Goal: Contribute content: Contribute content

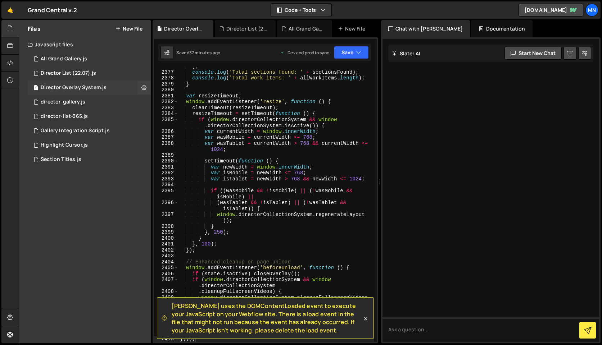
scroll to position [11507, 0]
click at [62, 73] on div "Director List (22.07).js" at bounding box center [68, 73] width 55 height 6
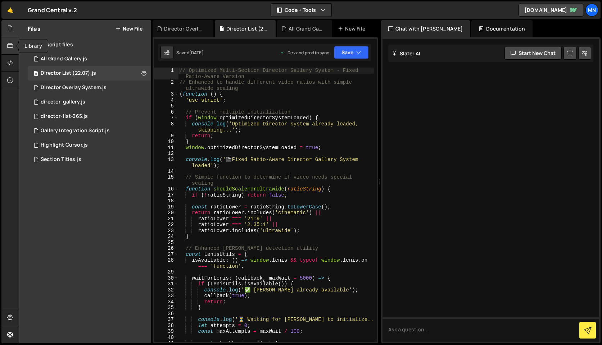
click at [11, 44] on icon at bounding box center [10, 46] width 6 height 8
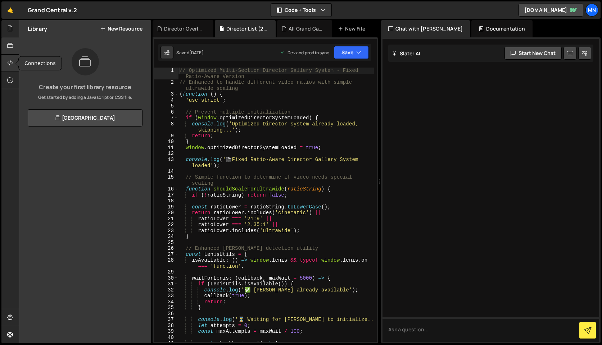
click at [12, 65] on icon at bounding box center [10, 63] width 6 height 8
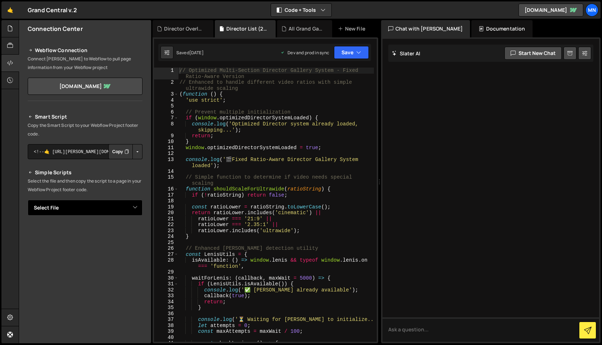
click at [132, 205] on select "Select File All Grand Gallery.js Director List (22.07).js Director Overlay Syst…" at bounding box center [85, 208] width 115 height 16
click at [28, 200] on select "Select File All Grand Gallery.js Director List (22.07).js Director Overlay Syst…" at bounding box center [85, 208] width 115 height 16
click at [135, 236] on button "Button group with nested dropdown" at bounding box center [137, 232] width 10 height 15
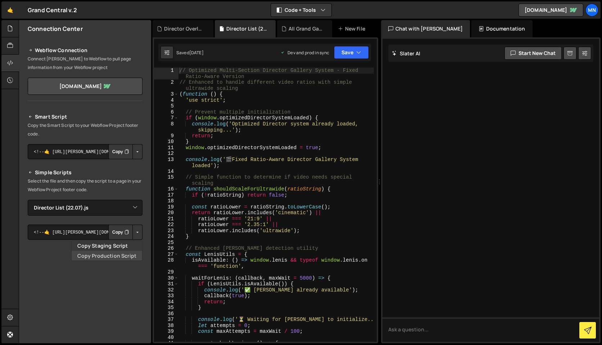
click at [122, 257] on link "Copy Production Script" at bounding box center [107, 256] width 70 height 10
drag, startPoint x: 11, startPoint y: 27, endPoint x: 19, endPoint y: 40, distance: 15.2
click at [11, 27] on icon at bounding box center [10, 28] width 6 height 8
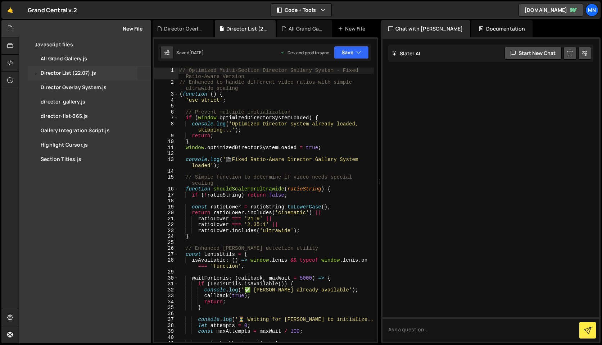
click at [141, 74] on button at bounding box center [143, 73] width 13 height 13
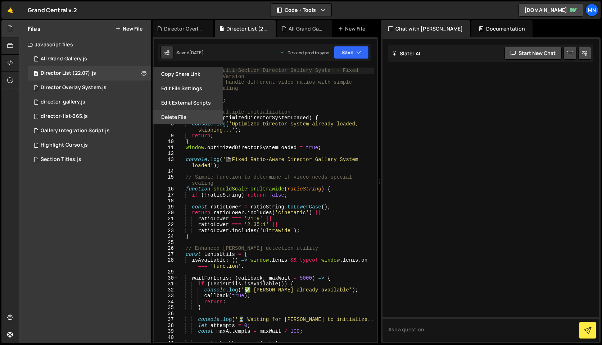
click at [175, 121] on button "Delete File" at bounding box center [187, 117] width 70 height 14
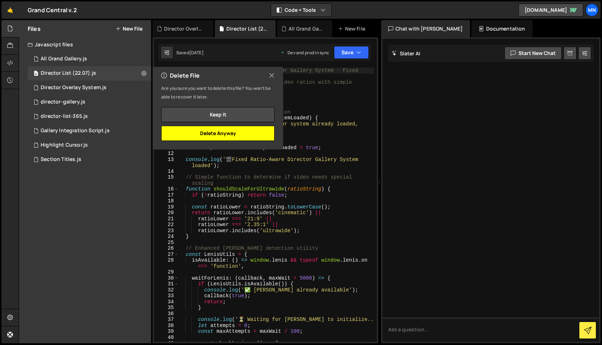
click at [239, 137] on button "Delete Anyway" at bounding box center [217, 133] width 113 height 15
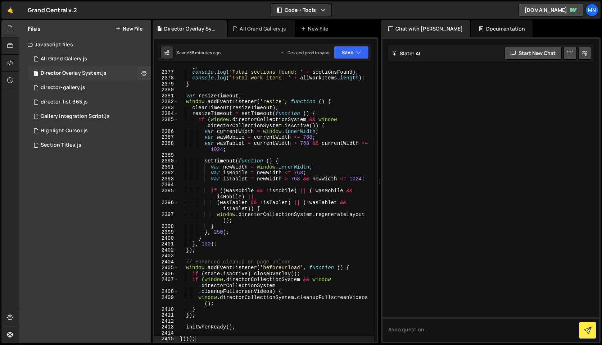
click at [105, 73] on div "1 Director Overlay System.js 0" at bounding box center [89, 73] width 123 height 14
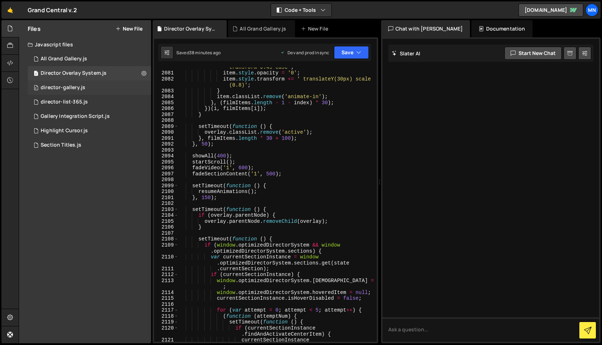
scroll to position [9856, 0]
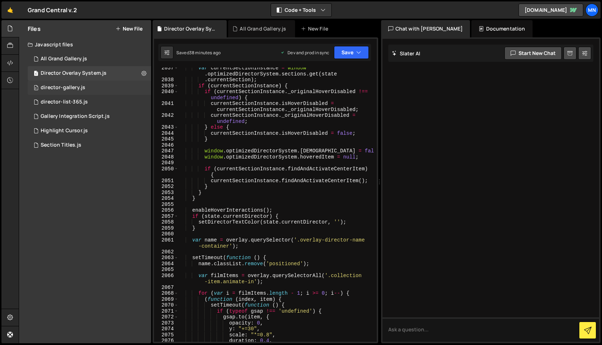
click at [97, 86] on div "0 director-gallery.js 0" at bounding box center [89, 88] width 123 height 14
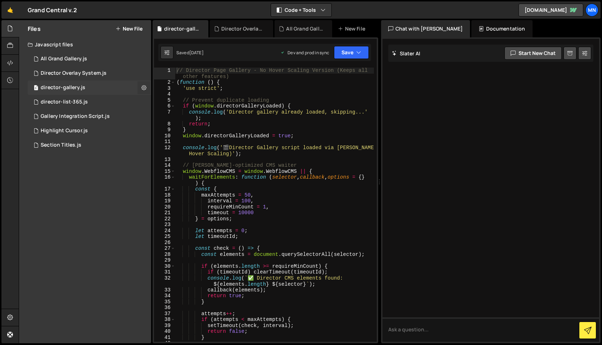
click at [141, 88] on button at bounding box center [143, 87] width 13 height 13
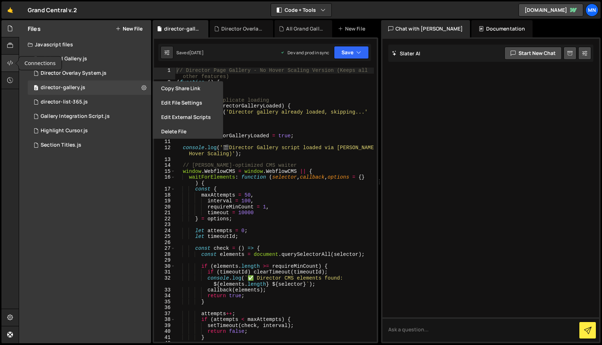
click at [11, 67] on icon at bounding box center [10, 63] width 6 height 8
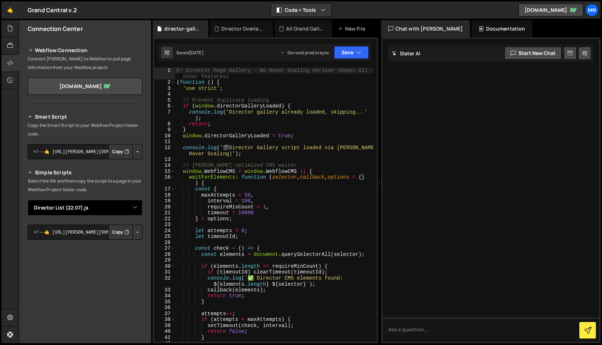
click at [132, 206] on select "Select File All Grand Gallery.js Director List (22.07).js Director Overlay Syst…" at bounding box center [85, 208] width 115 height 16
click at [28, 200] on select "Select File All Grand Gallery.js Director List (22.07).js Director Overlay Syst…" at bounding box center [85, 208] width 115 height 16
click at [135, 231] on button "Button group with nested dropdown" at bounding box center [137, 232] width 10 height 15
click at [130, 257] on link "Copy Production Script" at bounding box center [107, 256] width 70 height 10
click at [13, 26] on icon at bounding box center [10, 28] width 6 height 8
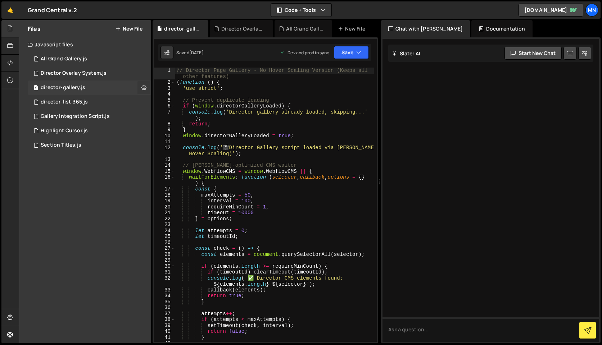
click at [142, 88] on icon at bounding box center [143, 87] width 5 height 7
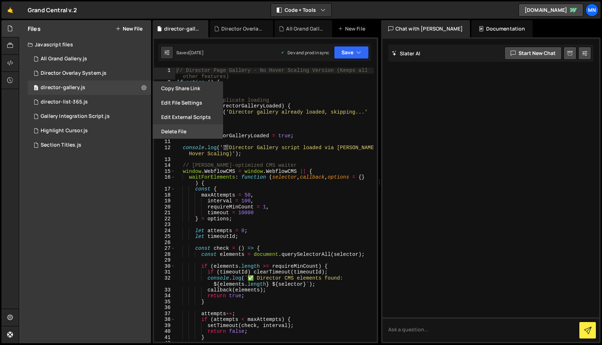
click at [198, 129] on button "Delete File" at bounding box center [187, 131] width 70 height 14
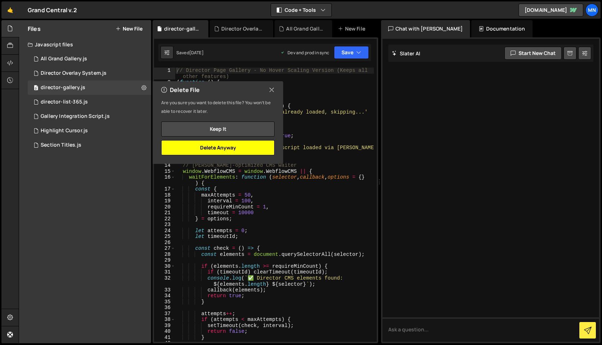
click at [223, 151] on button "Delete Anyway" at bounding box center [217, 147] width 113 height 15
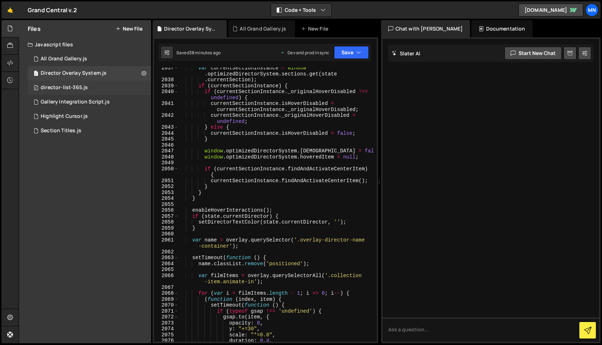
click at [142, 90] on div "0 director-list-365.js 0" at bounding box center [89, 88] width 123 height 14
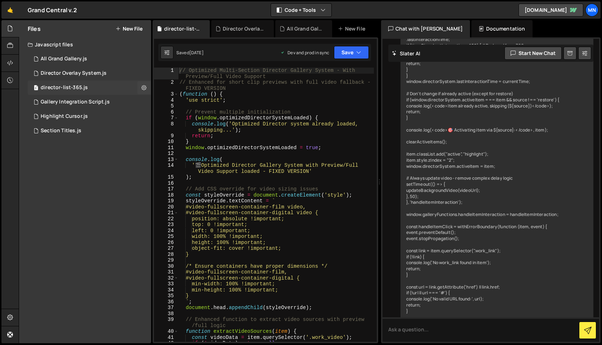
scroll to position [14803, 0]
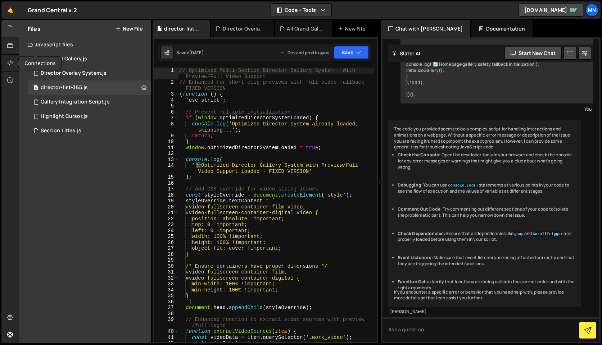
drag, startPoint x: 7, startPoint y: 64, endPoint x: 37, endPoint y: 92, distance: 40.7
click at [8, 64] on icon at bounding box center [10, 63] width 6 height 8
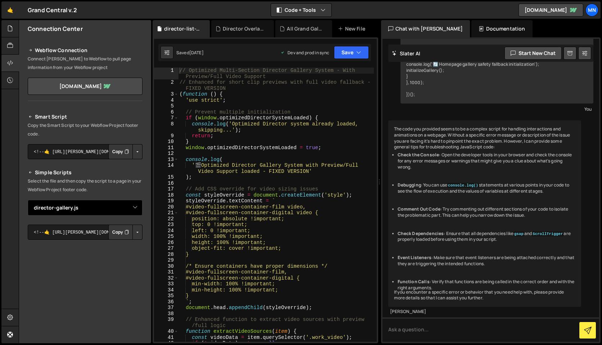
click at [131, 207] on select "Select File All Grand Gallery.js Director List (22.07).js Director Overlay Syst…" at bounding box center [85, 208] width 115 height 16
click at [28, 200] on select "Select File All Grand Gallery.js Director List (22.07).js Director Overlay Syst…" at bounding box center [85, 208] width 115 height 16
click at [133, 228] on button "Button group with nested dropdown" at bounding box center [137, 232] width 10 height 15
click at [129, 256] on link "Copy Production Script" at bounding box center [107, 256] width 70 height 10
click at [9, 30] on icon at bounding box center [10, 28] width 6 height 8
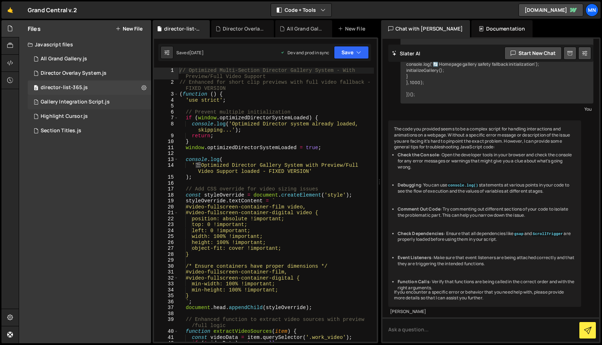
click at [101, 101] on div "Gallery Integration Script.js" at bounding box center [75, 102] width 69 height 6
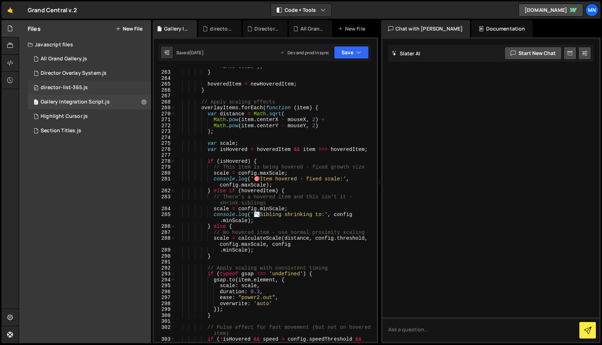
scroll to position [1716, 0]
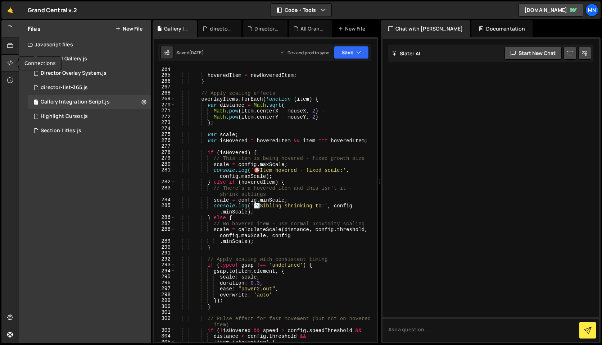
click at [9, 59] on div at bounding box center [10, 63] width 18 height 17
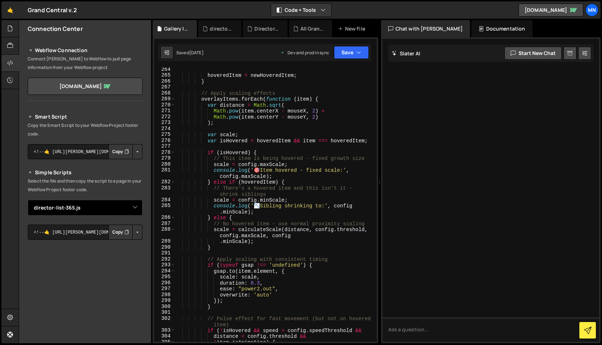
click at [134, 211] on select "Select File All Grand Gallery.js Director List (22.07).js Director Overlay Syst…" at bounding box center [85, 208] width 115 height 16
click at [28, 200] on select "Select File All Grand Gallery.js Director List (22.07).js Director Overlay Syst…" at bounding box center [85, 208] width 115 height 16
click at [109, 209] on select "Select File All Grand Gallery.js Director List (22.07).js Director Overlay Syst…" at bounding box center [85, 208] width 115 height 16
select select "43118"
click at [28, 200] on select "Select File All Grand Gallery.js Director List (22.07).js Director Overlay Syst…" at bounding box center [85, 208] width 115 height 16
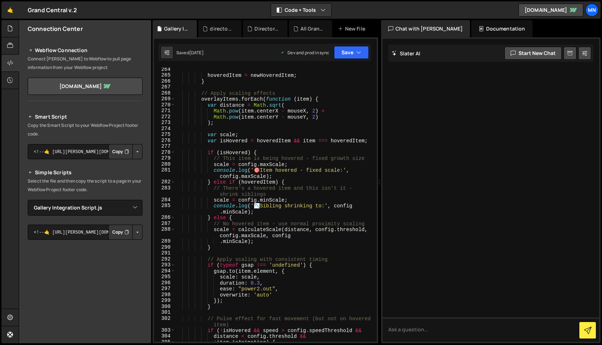
click at [133, 232] on button "Button group with nested dropdown" at bounding box center [137, 232] width 10 height 15
click at [128, 254] on link "Copy Production Script" at bounding box center [107, 256] width 70 height 10
click at [13, 29] on div at bounding box center [10, 28] width 18 height 17
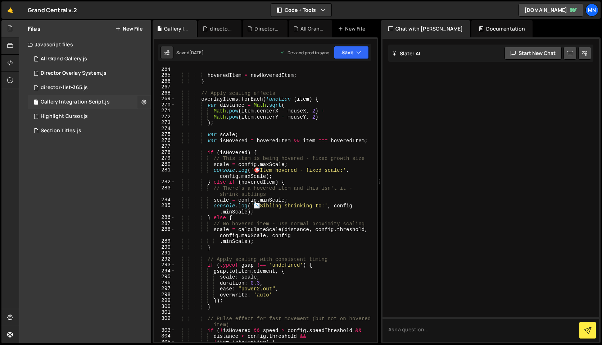
click at [147, 102] on button at bounding box center [143, 102] width 13 height 13
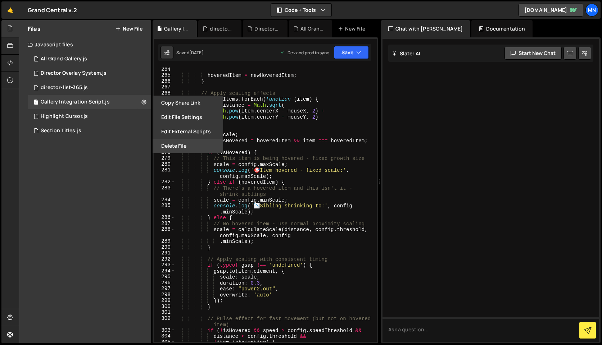
click at [184, 143] on button "Delete File" at bounding box center [187, 146] width 70 height 14
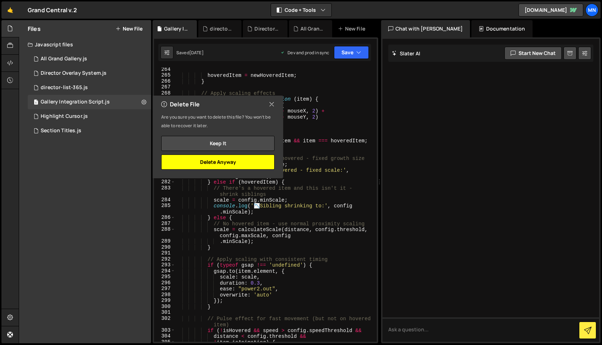
click at [240, 161] on button "Delete Anyway" at bounding box center [217, 162] width 113 height 15
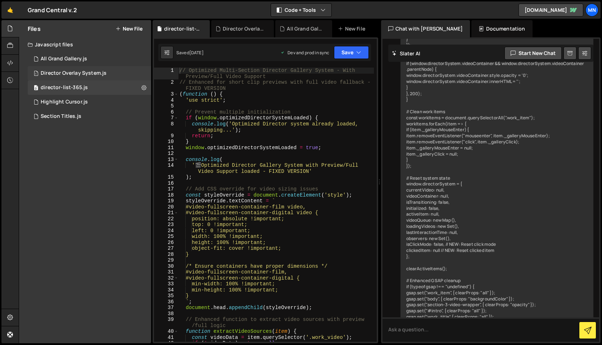
scroll to position [14803, 0]
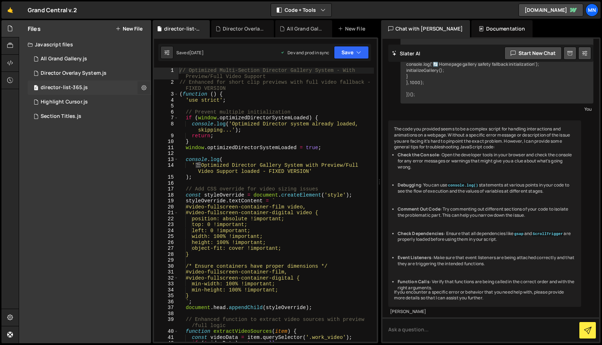
click at [146, 87] on icon at bounding box center [143, 87] width 5 height 7
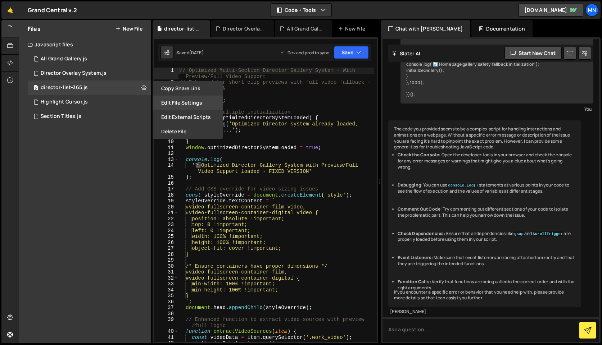
click at [180, 104] on button "Edit File Settings" at bounding box center [187, 103] width 70 height 14
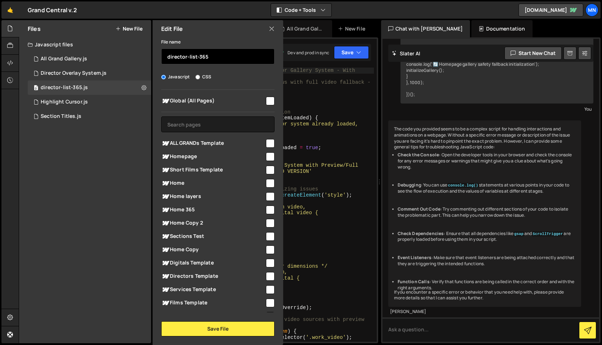
drag, startPoint x: 197, startPoint y: 56, endPoint x: 222, endPoint y: 54, distance: 25.2
click at [222, 54] on input "director-list-365" at bounding box center [217, 57] width 113 height 16
type input "director-list"
click at [234, 81] on div "File name director-list Javascript CSS Global (All Pages)" at bounding box center [217, 186] width 131 height 299
click at [266, 155] on input "checkbox" at bounding box center [270, 156] width 9 height 9
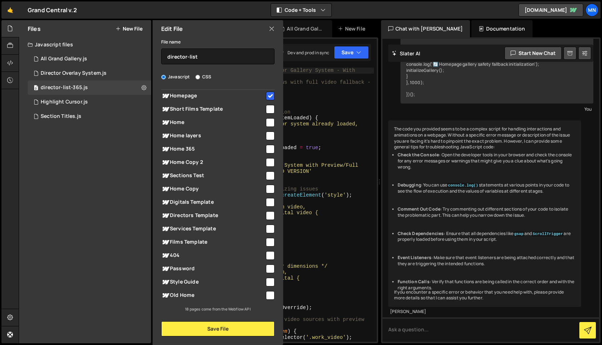
scroll to position [0, 0]
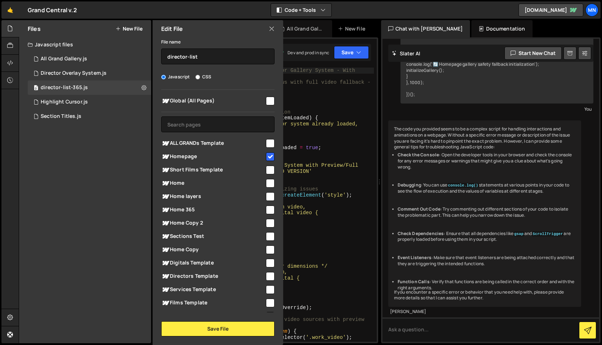
drag, startPoint x: 266, startPoint y: 154, endPoint x: 267, endPoint y: 134, distance: 20.2
click at [266, 153] on input "checkbox" at bounding box center [270, 156] width 9 height 9
checkbox input "false"
click at [232, 331] on button "Save File" at bounding box center [217, 328] width 113 height 15
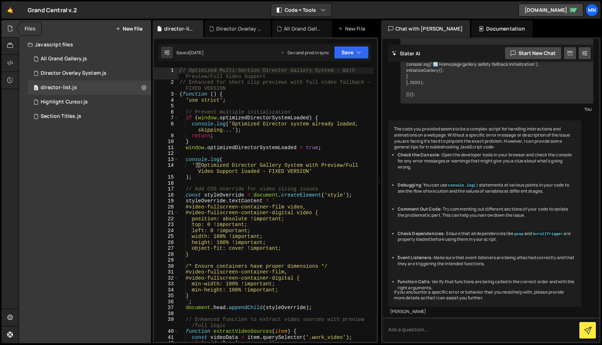
click at [9, 29] on icon at bounding box center [10, 28] width 6 height 8
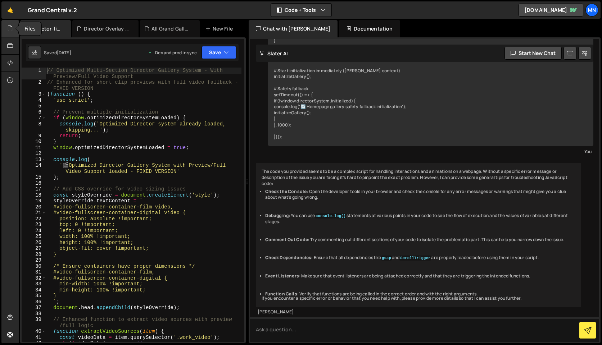
scroll to position [14477, 0]
click at [9, 29] on icon at bounding box center [10, 28] width 6 height 8
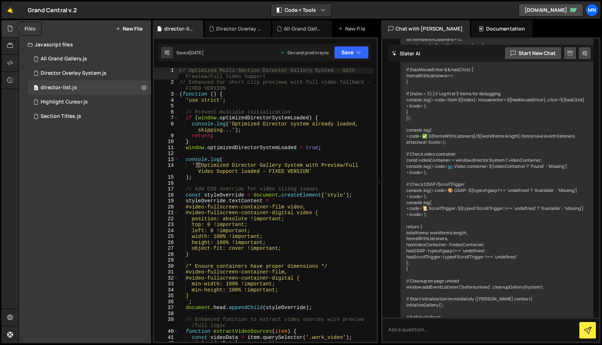
scroll to position [14803, 0]
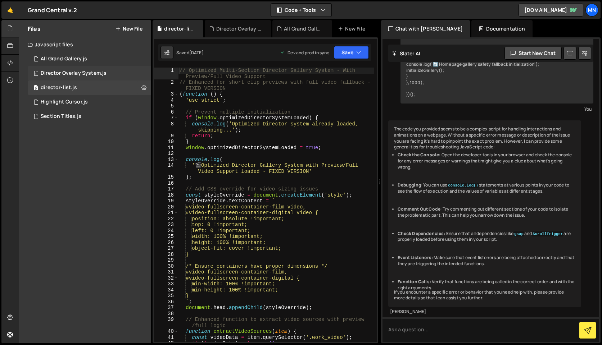
click at [64, 72] on div "Director Overlay System.js" at bounding box center [74, 73] width 66 height 6
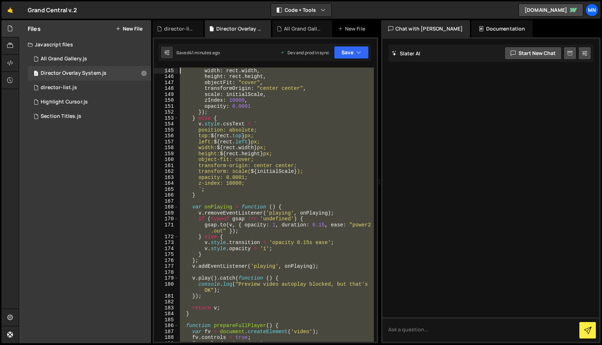
scroll to position [0, 0]
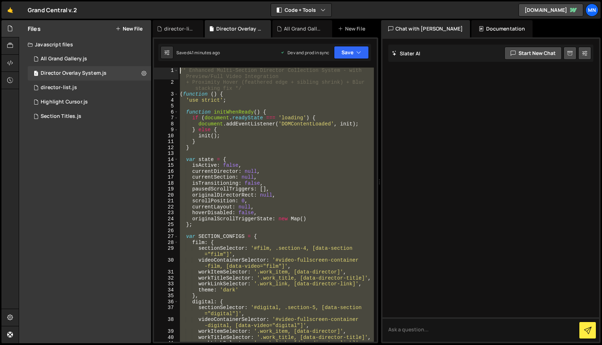
drag, startPoint x: 198, startPoint y: 317, endPoint x: 172, endPoint y: -56, distance: 374.5
click at [172, 0] on html "Projects [GEOGRAPHIC_DATA] Blog [GEOGRAPHIC_DATA] Projects Your Teams Invite te…" at bounding box center [301, 172] width 602 height 345
type textarea "/* Enhanced Multi-Section Director Collection System - with Preview/Full Video …"
click at [362, 87] on button "Explain" at bounding box center [354, 87] width 31 height 11
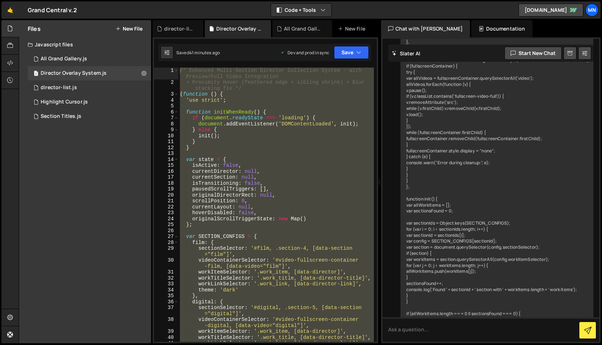
scroll to position [14407, 0]
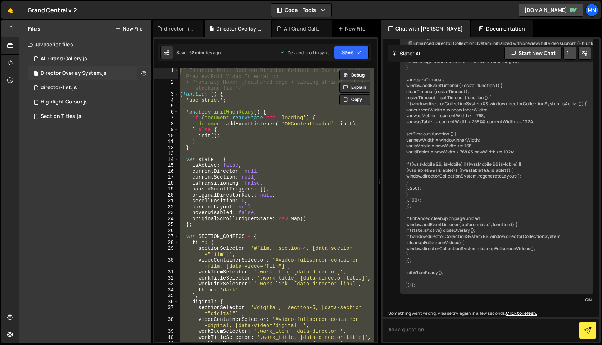
click at [142, 72] on icon at bounding box center [143, 73] width 5 height 7
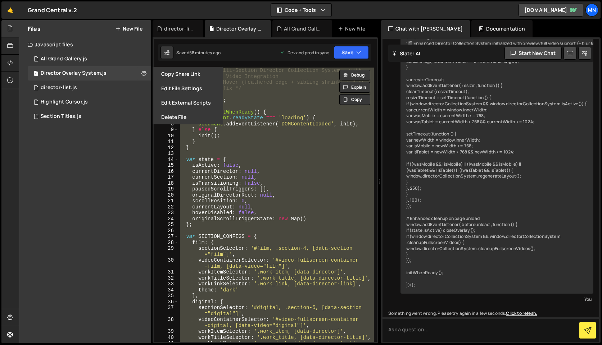
drag, startPoint x: 105, startPoint y: 172, endPoint x: 101, endPoint y: 169, distance: 4.6
click at [103, 171] on div "Files New File Javascript files 1 All Grand Gallery.js 0 1 Director Overlay Sys…" at bounding box center [85, 181] width 132 height 323
click at [11, 32] on icon at bounding box center [10, 28] width 6 height 8
checkbox input "false"
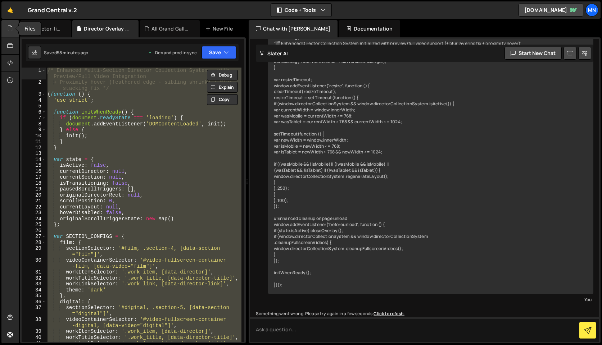
click at [13, 31] on div at bounding box center [10, 28] width 18 height 17
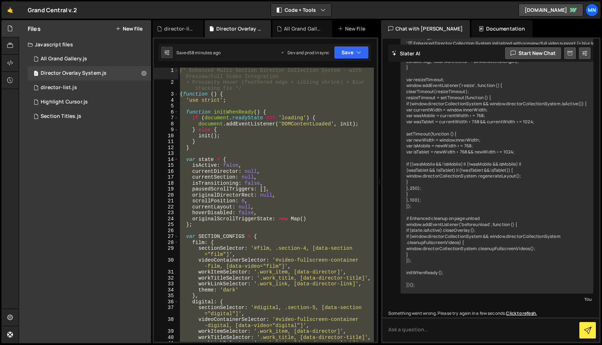
click at [120, 28] on icon at bounding box center [117, 29] width 5 height 6
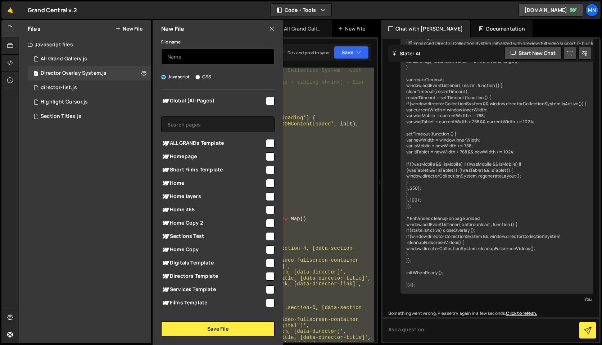
click at [184, 54] on input "text" at bounding box center [217, 57] width 113 height 16
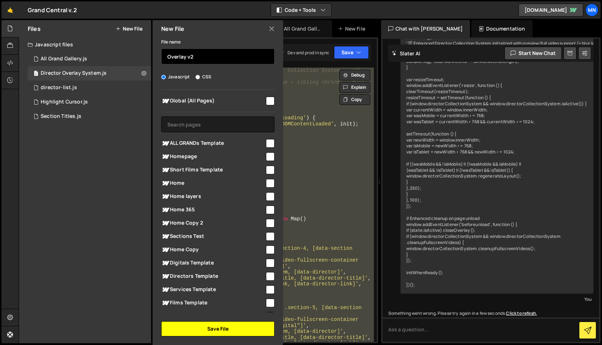
type input "Overlay v2"
click at [240, 324] on button "Save File" at bounding box center [217, 328] width 113 height 15
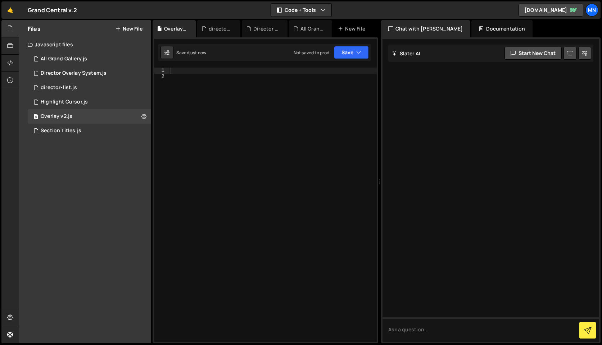
scroll to position [0, 0]
click at [178, 70] on div at bounding box center [272, 211] width 207 height 286
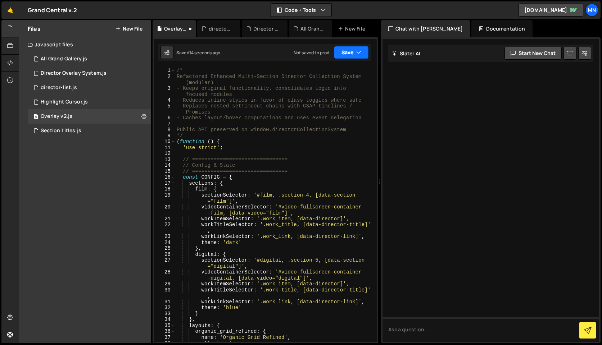
click at [349, 55] on button "Save" at bounding box center [351, 52] width 35 height 13
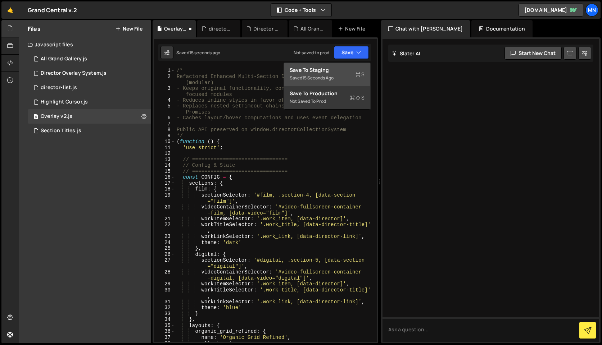
click at [333, 70] on div "Save to Staging S" at bounding box center [326, 70] width 75 height 7
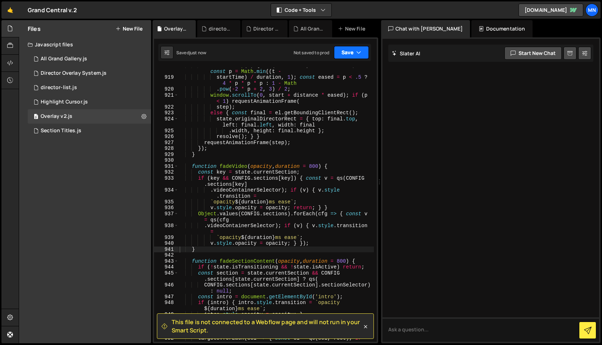
click at [348, 52] on button "Save" at bounding box center [351, 52] width 35 height 13
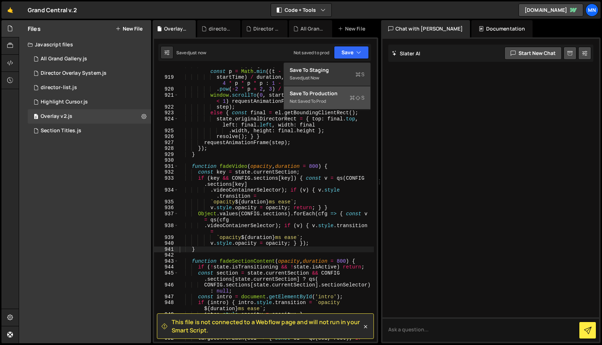
click at [335, 96] on div "Save to Production S" at bounding box center [326, 93] width 75 height 7
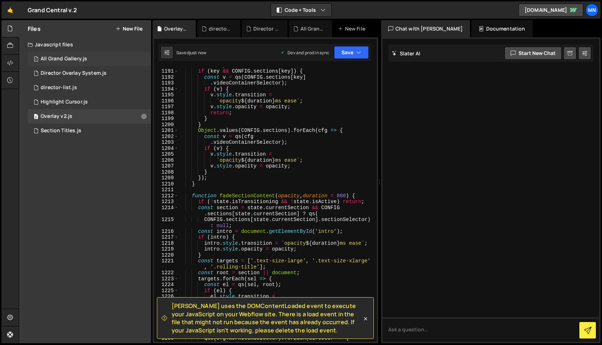
scroll to position [7467, 0]
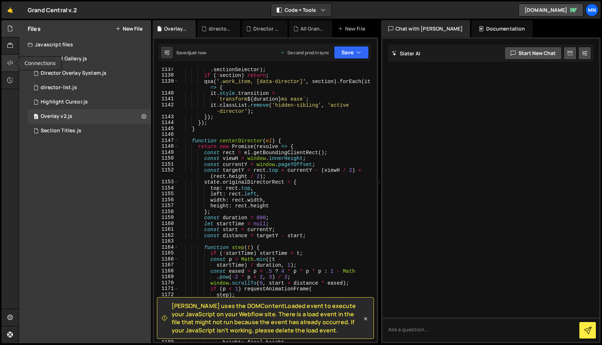
click at [11, 64] on icon at bounding box center [10, 63] width 6 height 8
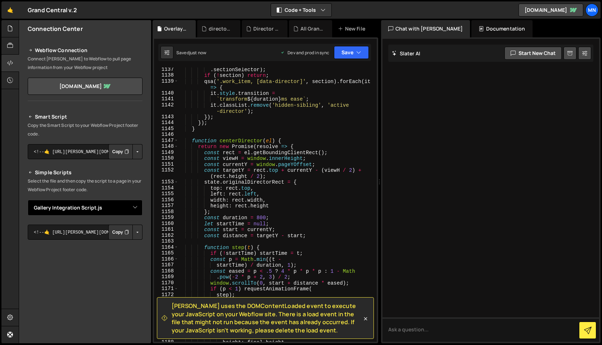
click at [134, 207] on select "Select File All Grand Gallery.js Director List (22.07).js Director Overlay Syst…" at bounding box center [85, 208] width 115 height 16
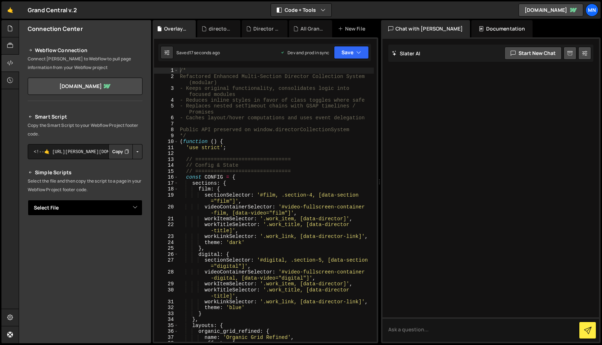
click at [135, 209] on select "Select File All Grand Gallery.js Overlay v2.js Director Overlay System.js direc…" at bounding box center [85, 208] width 115 height 16
select select "45944"
click at [28, 200] on select "Select File All Grand Gallery.js Overlay v2.js Director Overlay System.js direc…" at bounding box center [85, 208] width 115 height 16
click at [133, 233] on button "Button group with nested dropdown" at bounding box center [137, 232] width 10 height 15
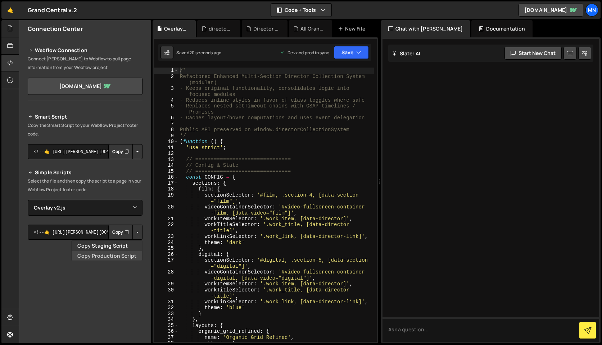
click at [126, 255] on link "Copy Production Script" at bounding box center [107, 256] width 70 height 10
click at [11, 27] on icon at bounding box center [10, 28] width 6 height 8
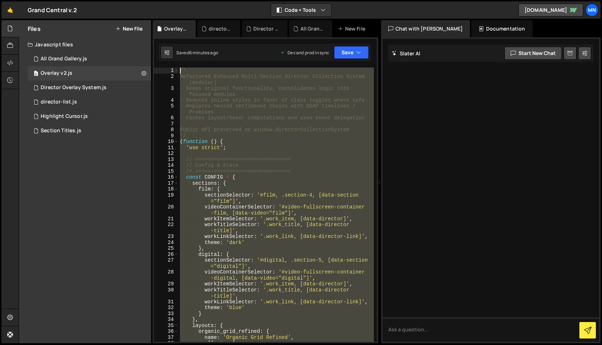
drag, startPoint x: 204, startPoint y: 336, endPoint x: 167, endPoint y: -56, distance: 394.4
click at [167, 0] on html "Projects [GEOGRAPHIC_DATA] Blog [GEOGRAPHIC_DATA] Projects Your Teams Invite te…" at bounding box center [301, 172] width 602 height 345
type textarea "/* Refactored Enhanced Multi-Section Director Collection System (modular)"
paste textarea
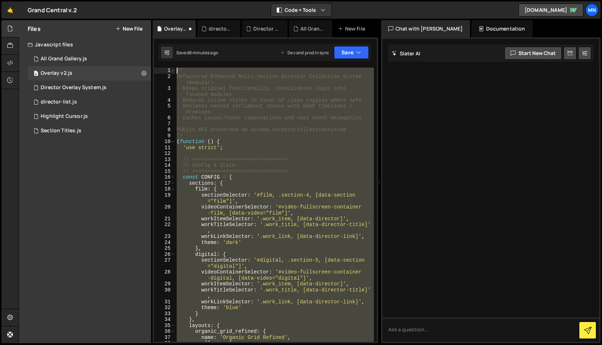
drag, startPoint x: 206, startPoint y: 298, endPoint x: 124, endPoint y: -56, distance: 363.6
click at [124, 0] on html "Projects [GEOGRAPHIC_DATA] Blog [GEOGRAPHIC_DATA] Projects Your Teams Invite te…" at bounding box center [301, 172] width 602 height 345
type textarea "/* Refactored Enhanced Multi-Section Director Collection System (modular)"
paste textarea
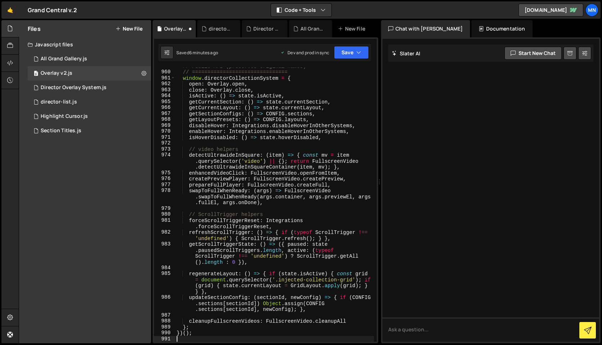
scroll to position [9170, 0]
click at [354, 49] on button "Save" at bounding box center [351, 52] width 35 height 13
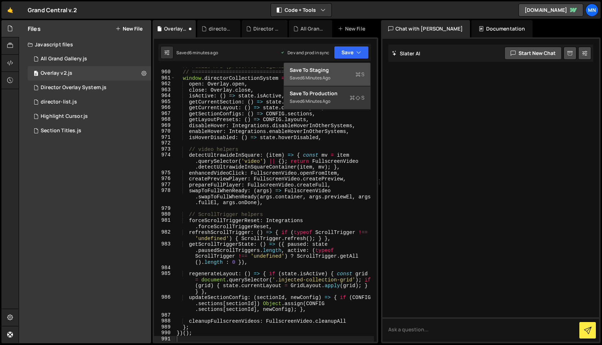
click at [346, 73] on div "Save to Staging S" at bounding box center [326, 70] width 75 height 7
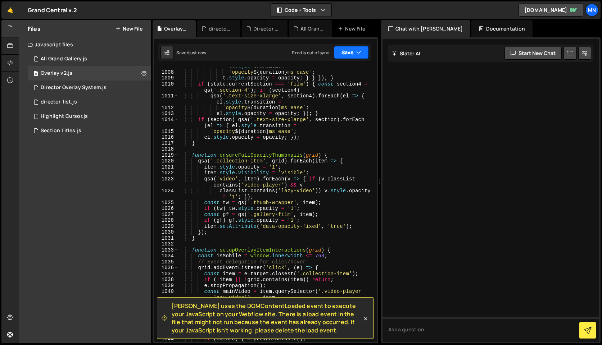
click at [353, 51] on button "Save" at bounding box center [351, 52] width 35 height 13
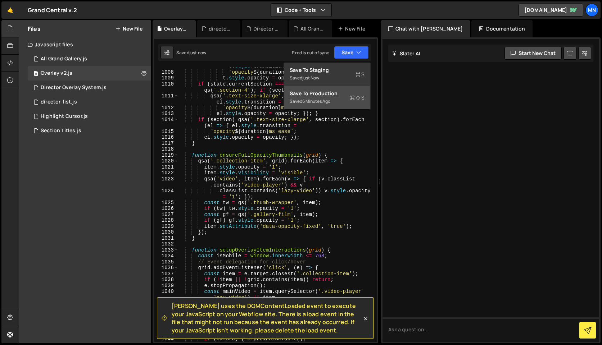
click at [336, 101] on div "Saved 6 minutes ago" at bounding box center [326, 101] width 75 height 9
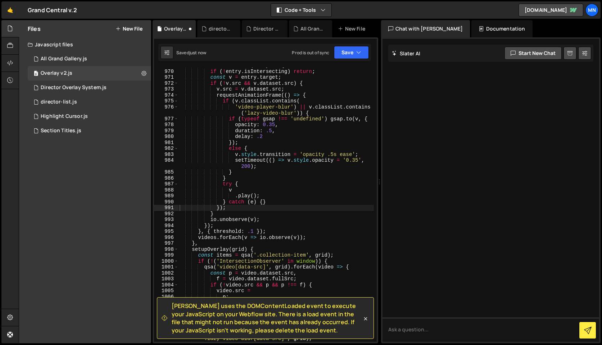
scroll to position [6108, 0]
